Goal: Task Accomplishment & Management: Use online tool/utility

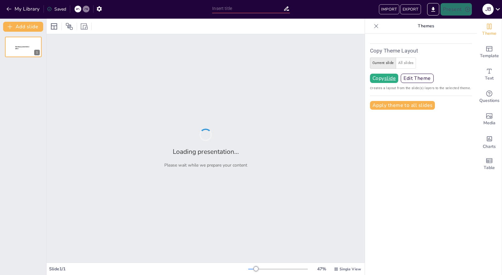
type input "Ensuring Safety: Comprehensive Pre-Start Procedures for Marine Gas Turbine Engin"
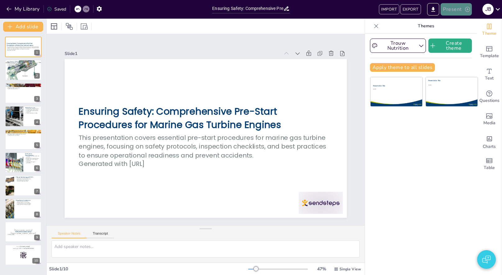
click at [455, 11] on button "Present" at bounding box center [456, 9] width 31 height 12
click at [447, 39] on li "Play presentation" at bounding box center [465, 38] width 49 height 10
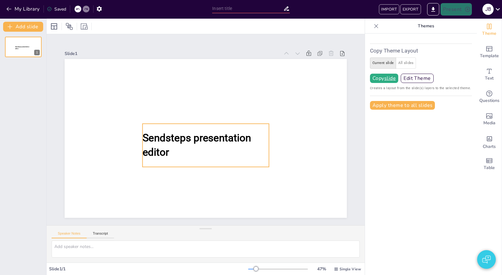
type input "Ensuring Safety: Comprehensive Pre-Start Procedures for Marine Gas Turbine Engin"
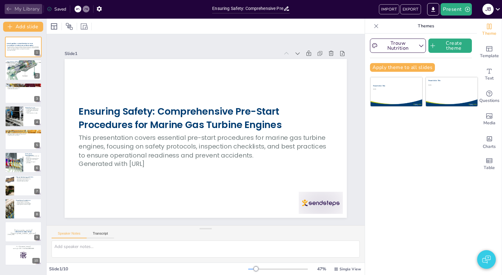
click at [28, 11] on button "My Library" at bounding box center [24, 9] width 38 height 10
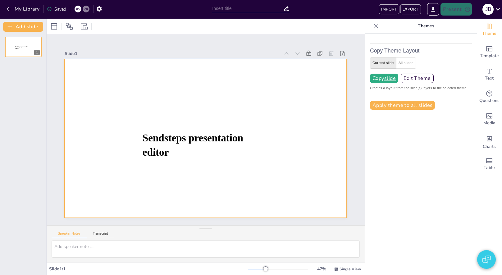
type input "Ensuring Safety: Comprehensive Pre-Start Procedures for Marine Gas Turbine Engin"
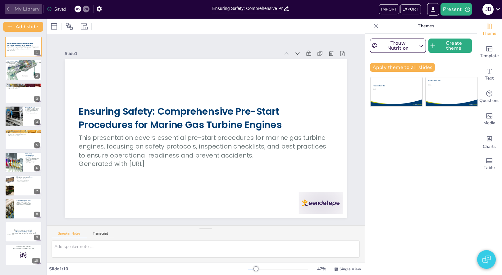
click at [26, 10] on button "My Library" at bounding box center [24, 9] width 38 height 10
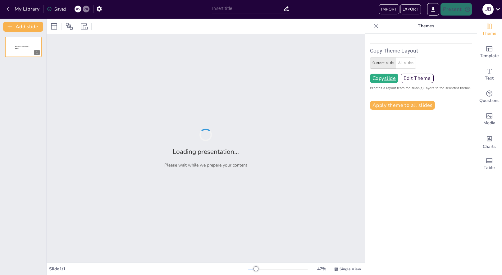
type input "Ensuring Safety: Comprehensive Pre-Start Procedures for Marine Gas Turbine Engin"
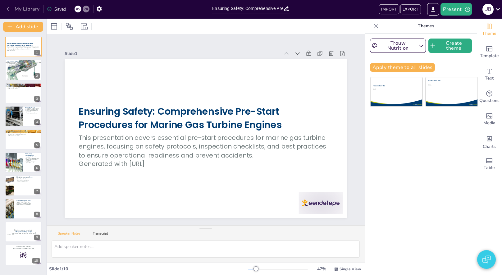
click at [27, 10] on button "My Library" at bounding box center [24, 9] width 38 height 10
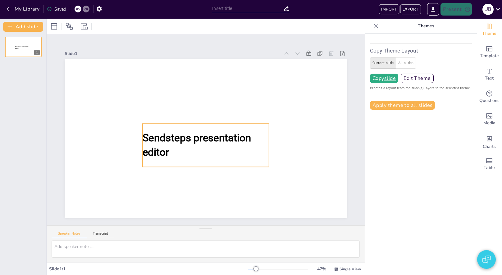
type input "Ensuring Safety: Comprehensive Pre-Start Procedures for Marine Gas Turbine Engin"
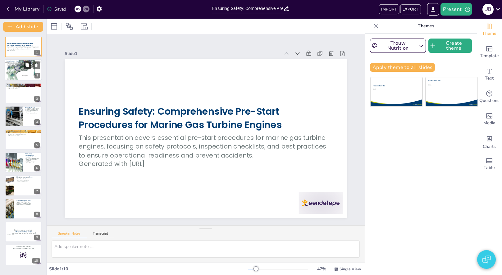
click at [24, 67] on button at bounding box center [27, 65] width 7 height 7
type textarea "By conducting pre-start procedures, operators can identify potential issues tha…"
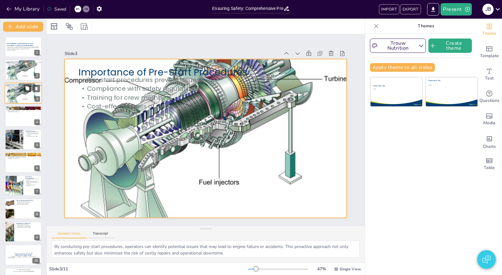
click at [24, 97] on div at bounding box center [23, 93] width 37 height 31
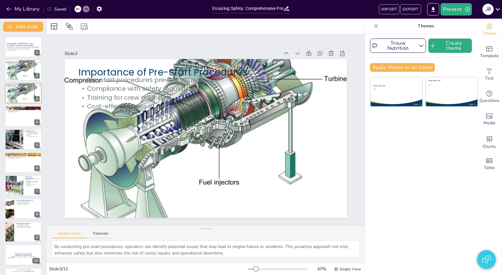
click at [393, 115] on div "Trouw Nutrition Create theme Apply theme to all slides Presentation Title Subti…" at bounding box center [421, 154] width 112 height 241
